Goal: Task Accomplishment & Management: Manage account settings

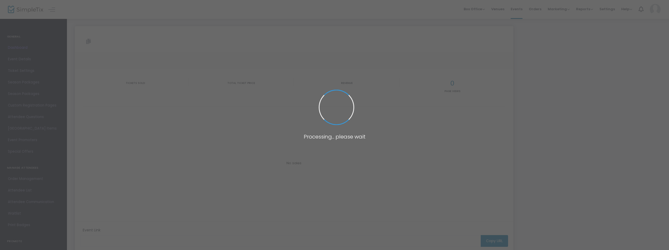
type input "[URL][DOMAIN_NAME][US_STATE]"
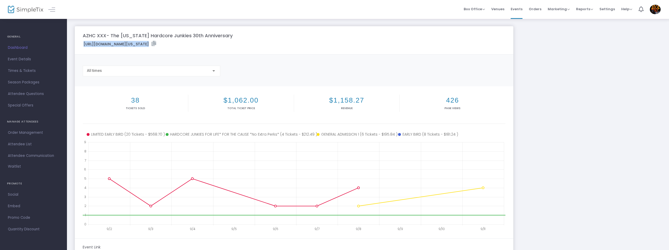
click at [261, 42] on div "AZHC XXX- The [US_STATE] Hardcore Junkies 30th Anniversary [URL][DOMAIN_NAME][U…" at bounding box center [294, 40] width 428 height 17
click at [156, 44] on icon at bounding box center [154, 43] width 5 height 5
click at [16, 35] on h4 "GENERAL" at bounding box center [33, 37] width 53 height 11
click at [22, 48] on span "Dashboard" at bounding box center [33, 47] width 51 height 7
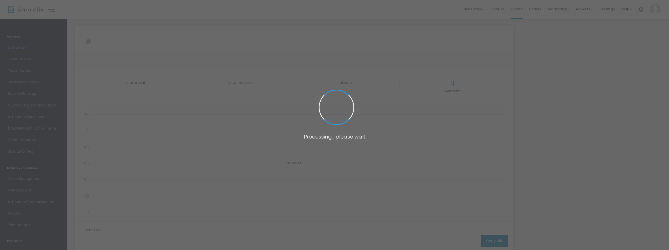
type input "[URL][DOMAIN_NAME][US_STATE]"
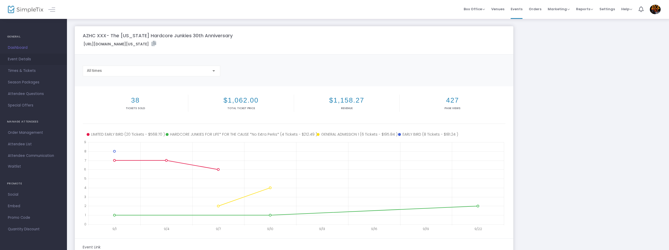
click at [18, 59] on span "Event Details" at bounding box center [33, 59] width 51 height 7
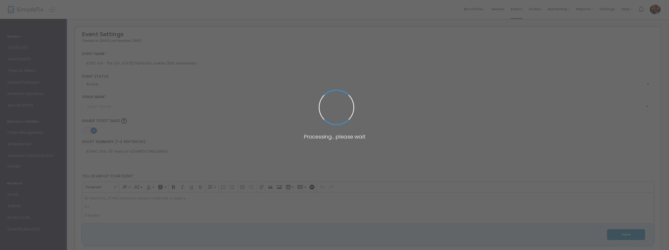
type input "TBA"
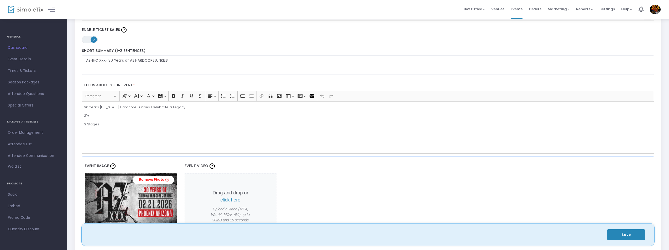
scroll to position [96, 0]
